Goal: Task Accomplishment & Management: Manage account settings

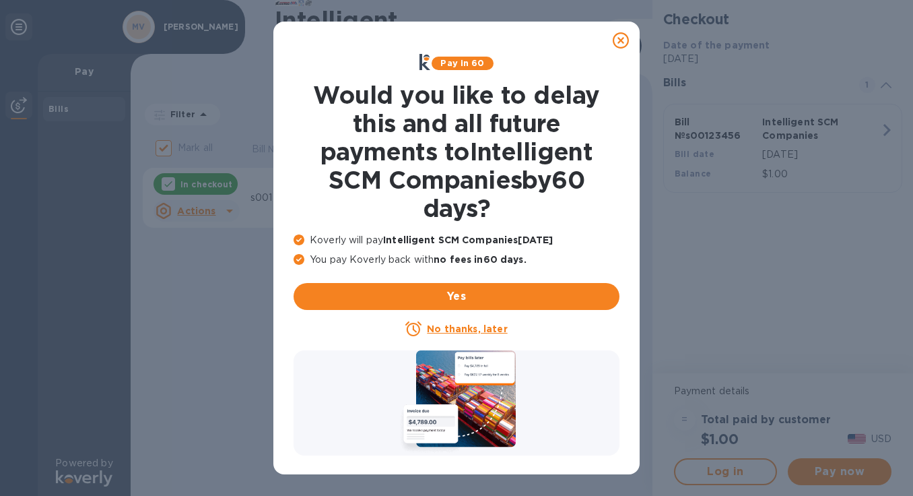
click at [618, 40] on icon at bounding box center [621, 40] width 16 height 16
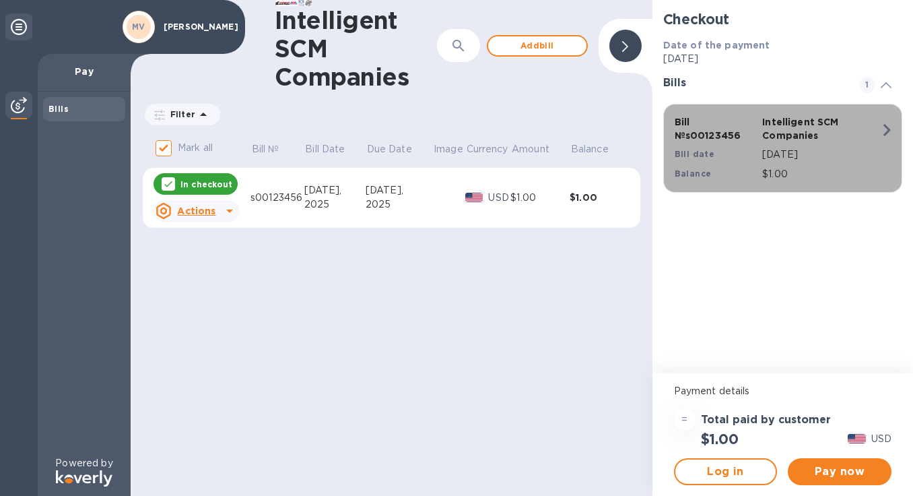
click at [885, 148] on div "Bill № s00123456 Intelligent SCM Companies Bill date [DATE] Balance $1.00" at bounding box center [780, 148] width 227 height 82
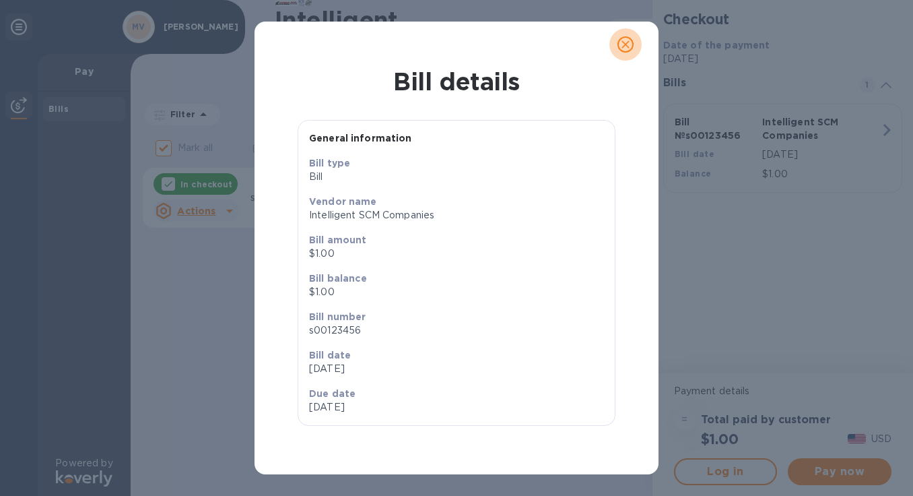
click at [626, 45] on icon "close" at bounding box center [626, 44] width 8 height 8
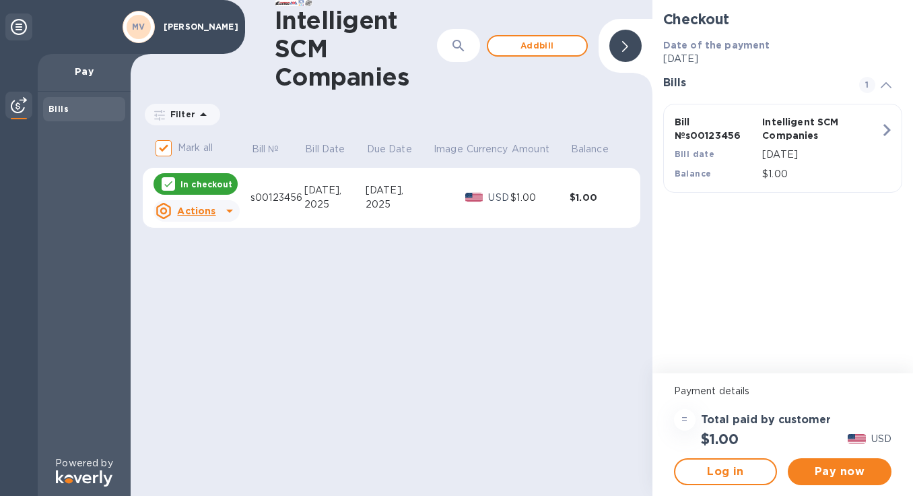
click at [190, 210] on u "Actions" at bounding box center [196, 210] width 38 height 11
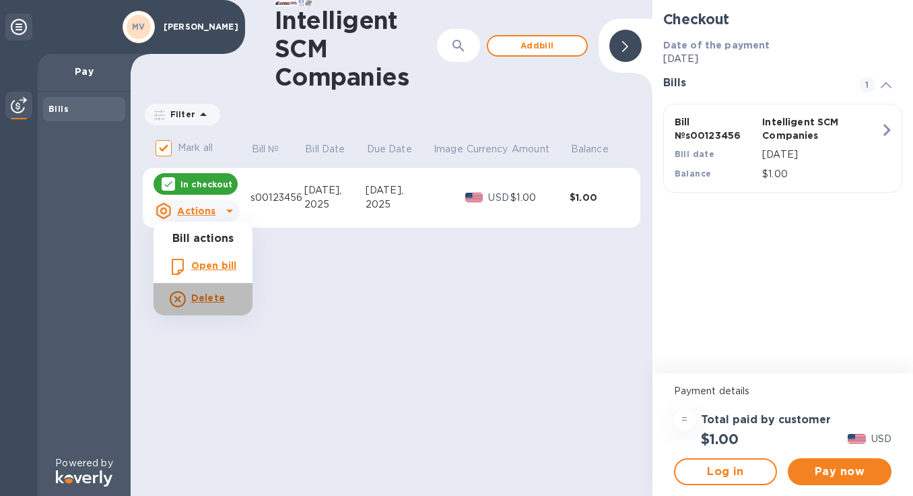
click at [199, 296] on b "Delete" at bounding box center [208, 297] width 34 height 11
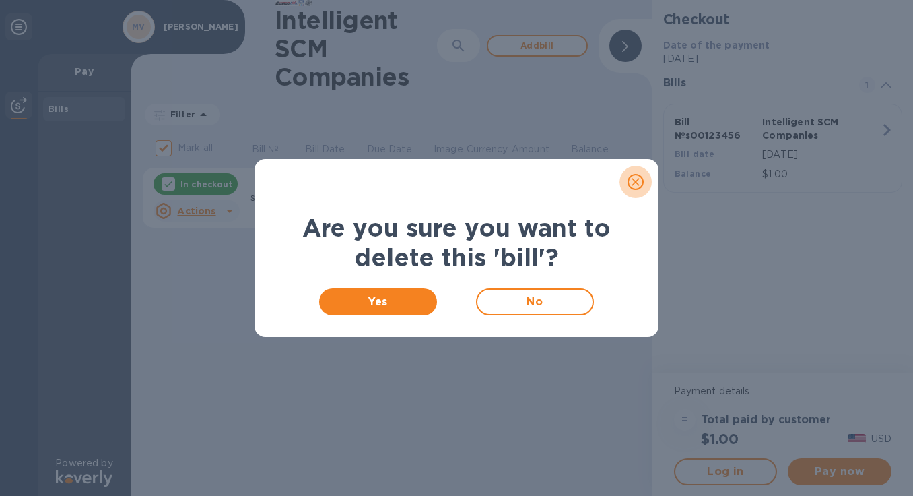
click at [639, 180] on icon "close" at bounding box center [636, 182] width 8 height 8
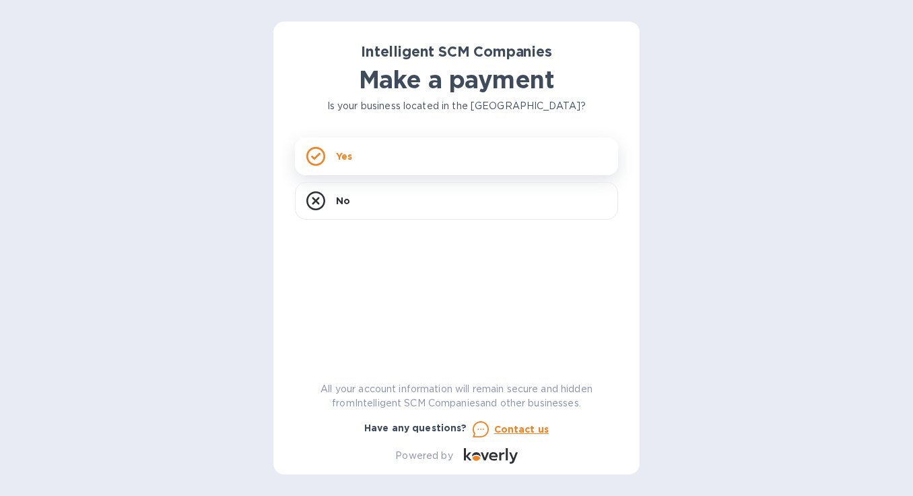
click at [403, 166] on div "Yes" at bounding box center [456, 156] width 323 height 38
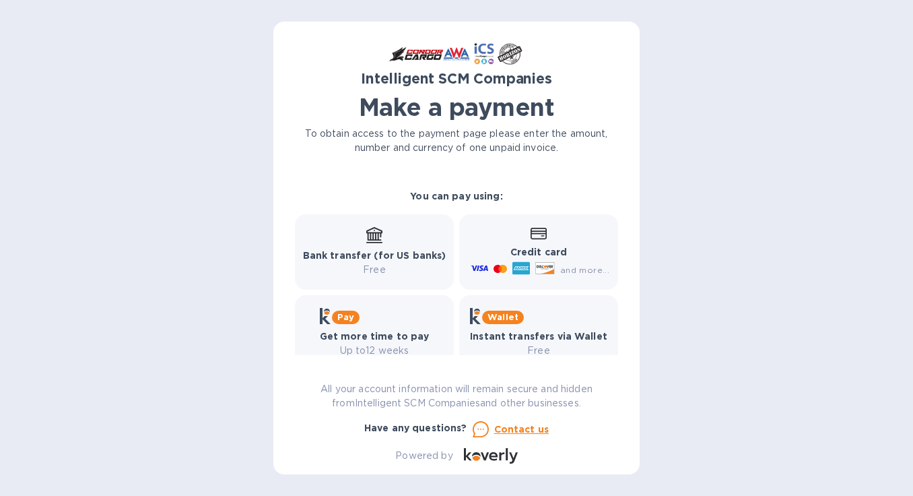
scroll to position [183, 0]
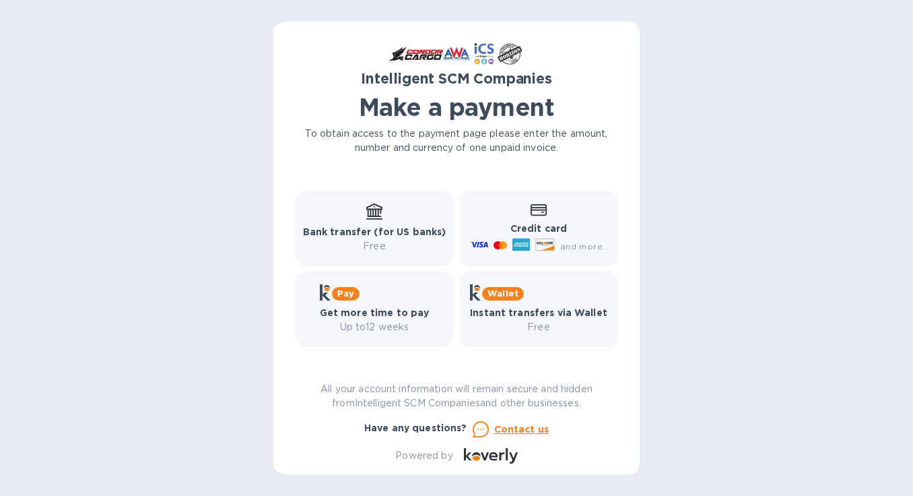
click at [399, 235] on b "Bank transfer (for US banks)" at bounding box center [374, 231] width 143 height 11
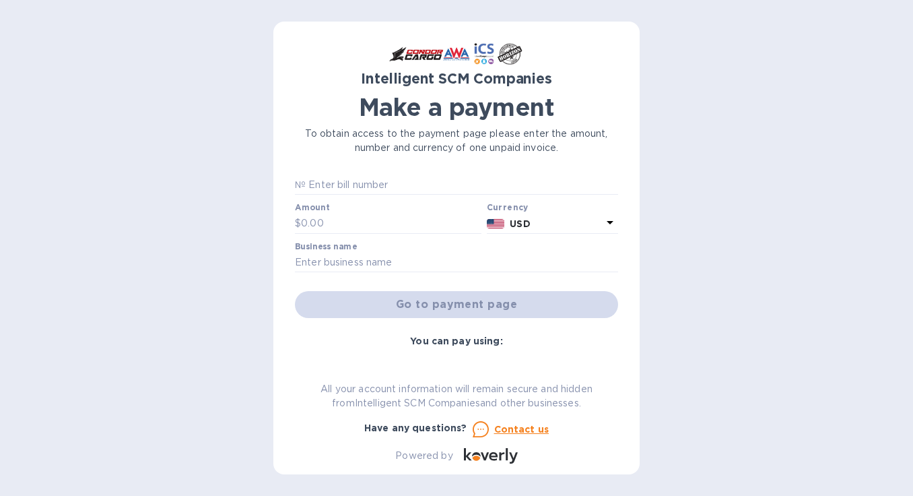
scroll to position [0, 0]
